Goal: Task Accomplishment & Management: Manage account settings

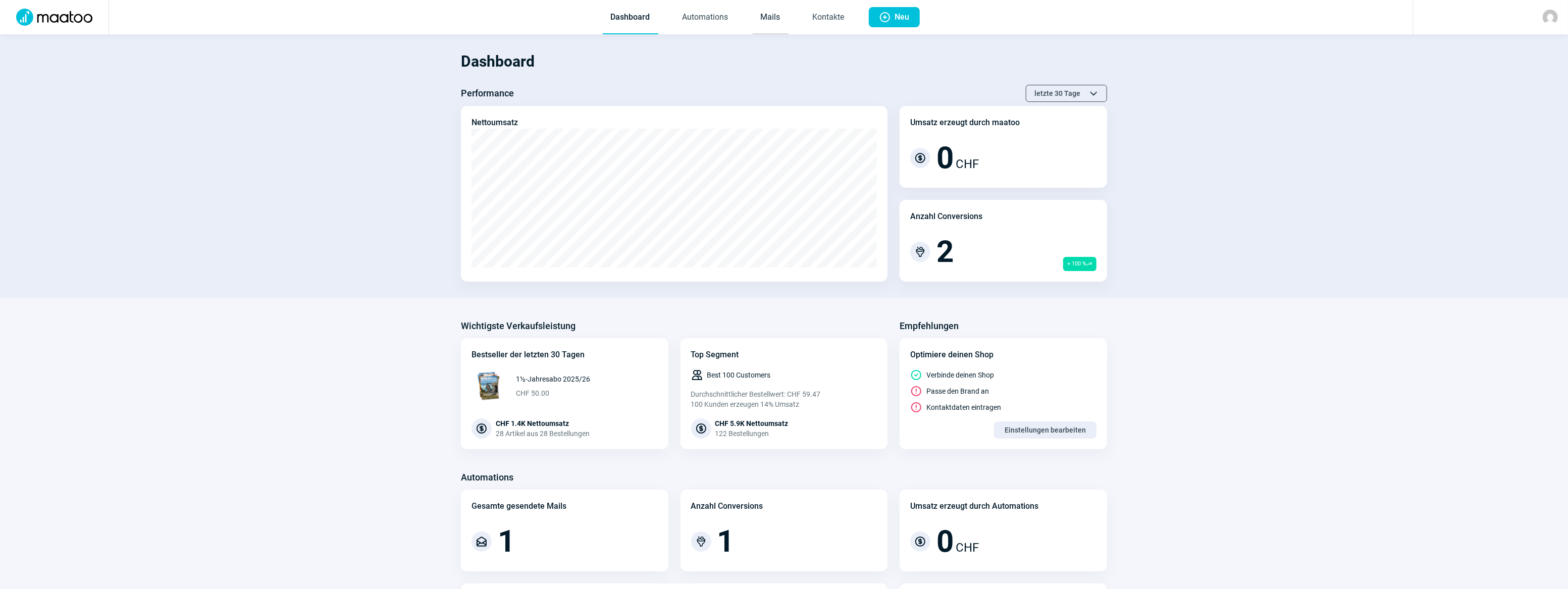
click at [776, 18] on link "Mails" at bounding box center [771, 18] width 36 height 33
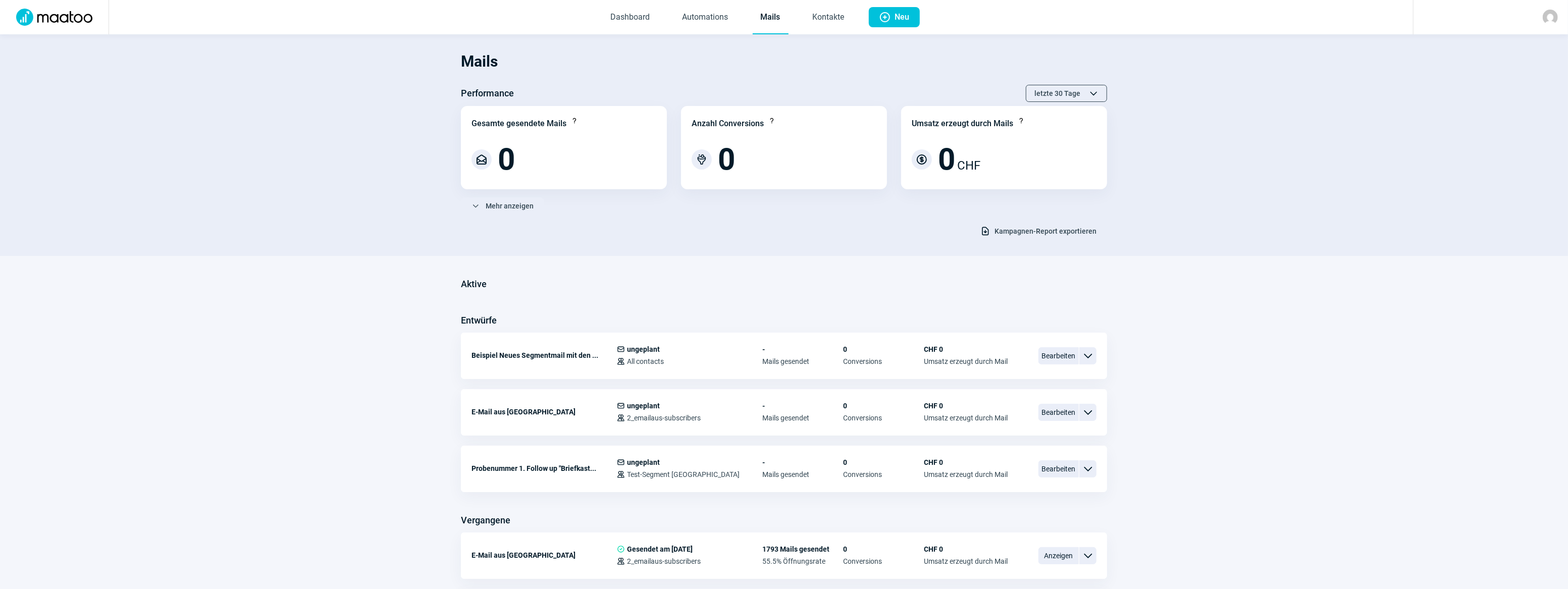
click at [776, 18] on link "Mails" at bounding box center [771, 18] width 36 height 33
click at [1056, 416] on span "Bearbeiten" at bounding box center [1059, 412] width 41 height 17
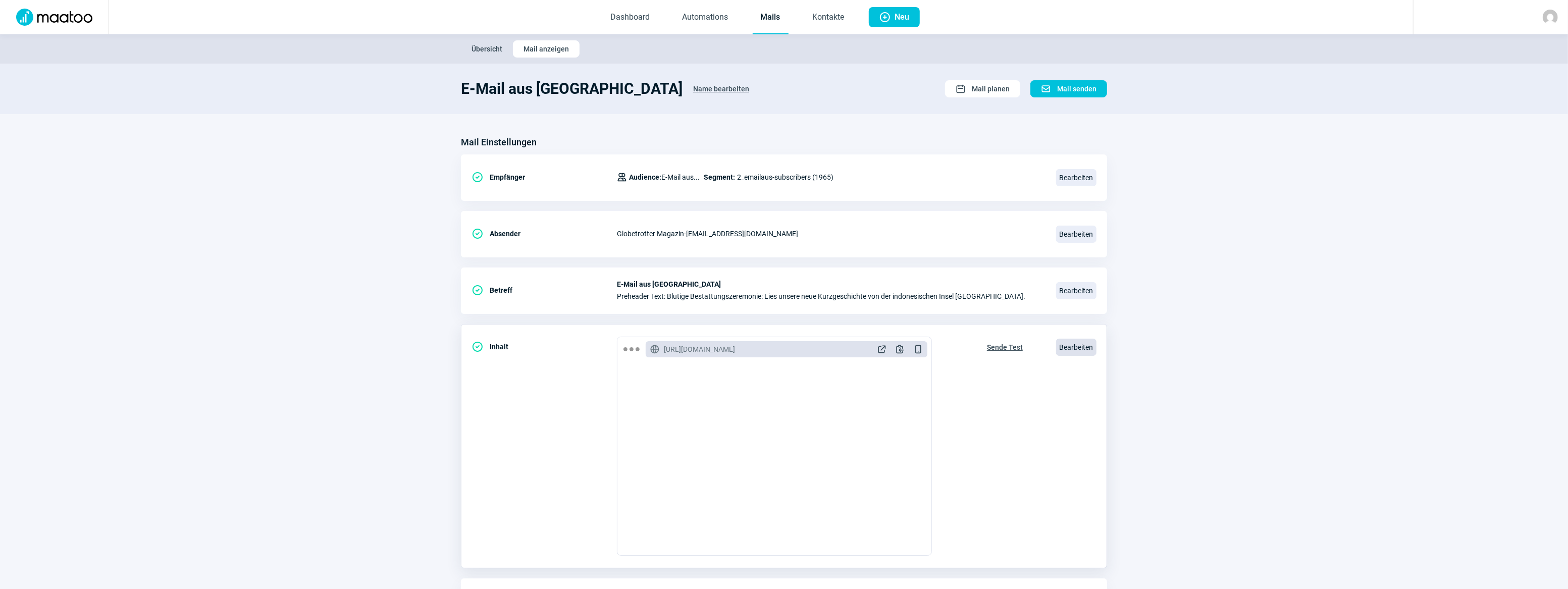
click at [1075, 349] on span "Bearbeiten" at bounding box center [1076, 347] width 41 height 17
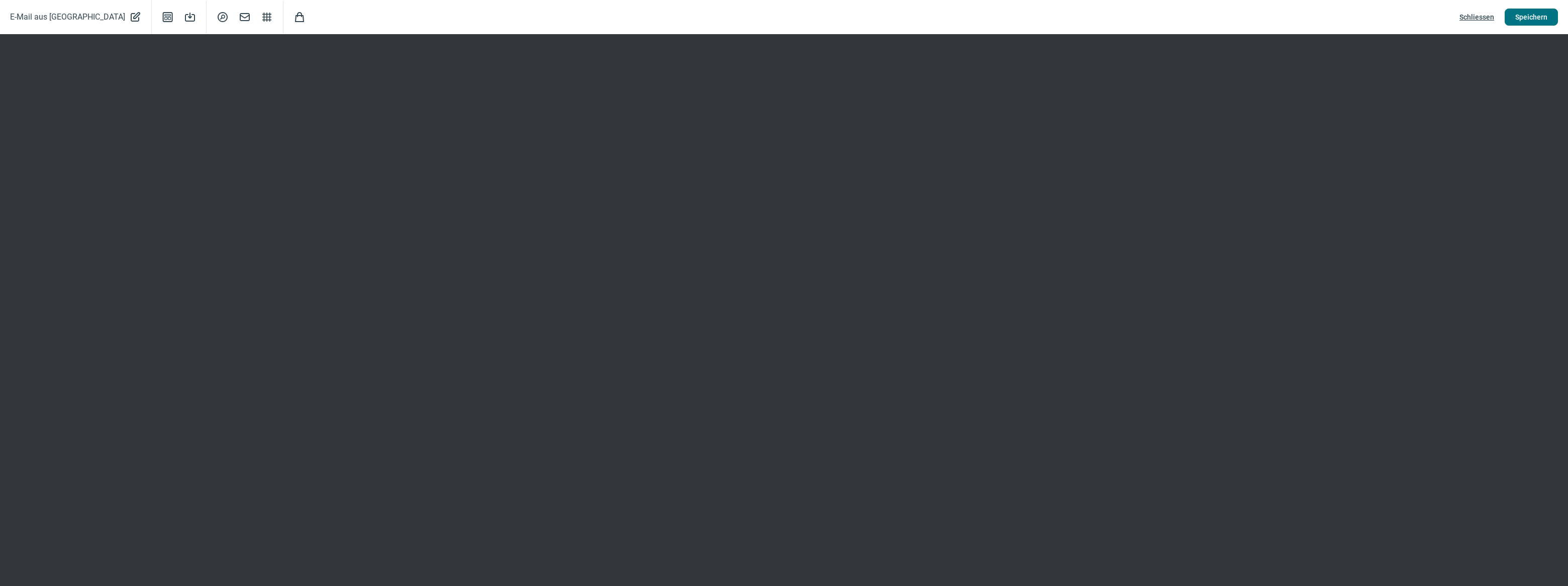
click at [1527, 18] on span "Speichern" at bounding box center [1531, 16] width 32 height 16
click at [1527, 16] on span "Speichern" at bounding box center [1531, 16] width 32 height 16
click at [1522, 15] on span "Speichern" at bounding box center [1531, 16] width 32 height 16
